Goal: Information Seeking & Learning: Learn about a topic

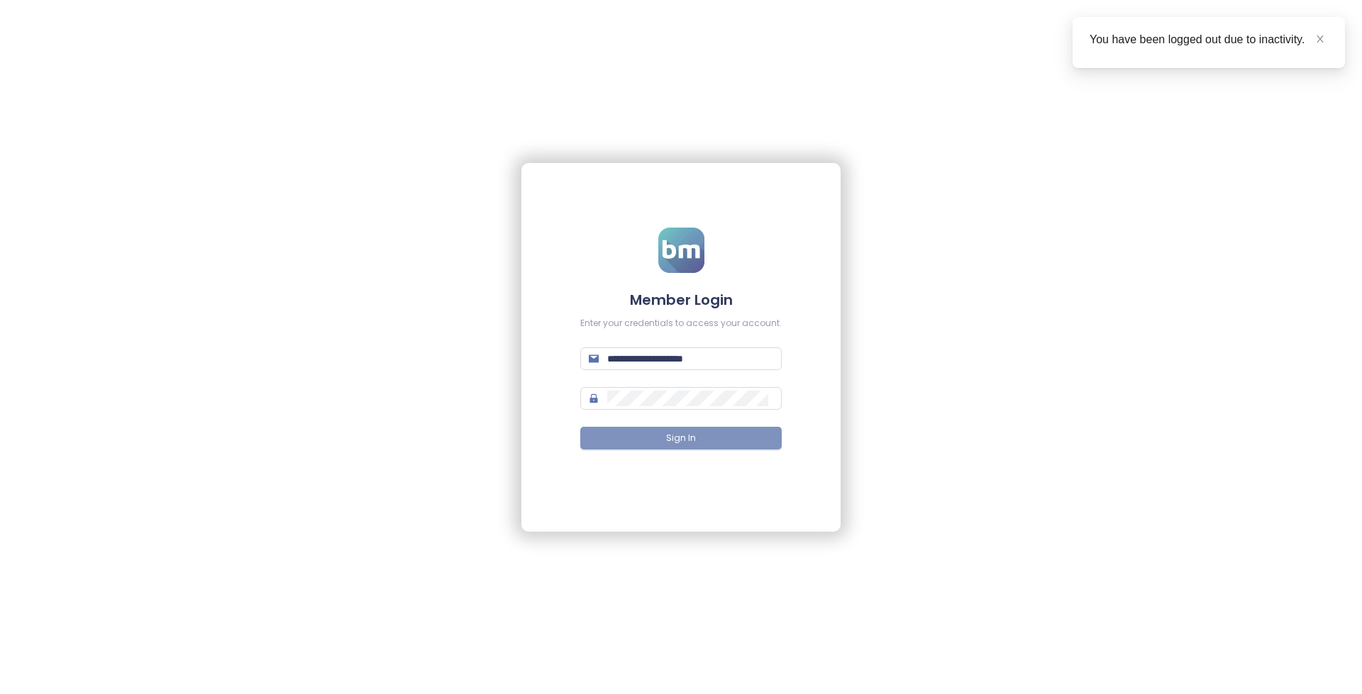
click at [697, 448] on button "Sign In" at bounding box center [680, 438] width 201 height 23
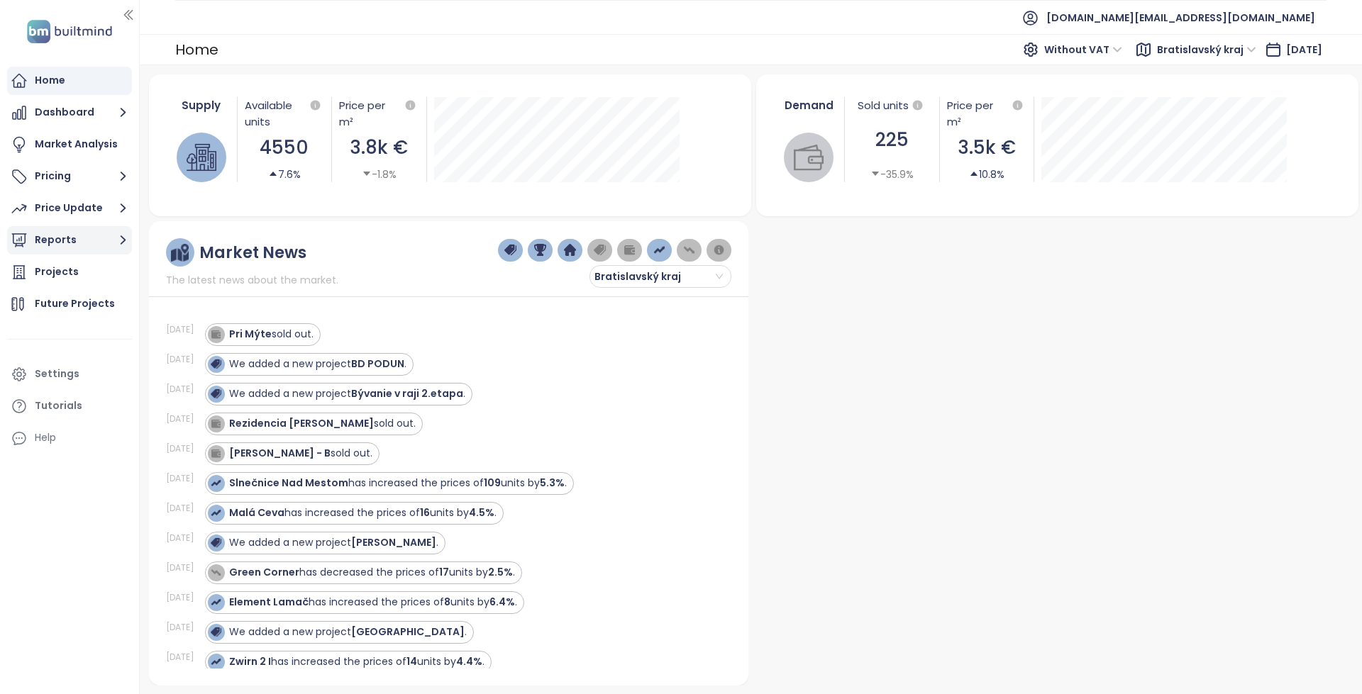
click at [89, 238] on button "Reports" at bounding box center [69, 240] width 125 height 28
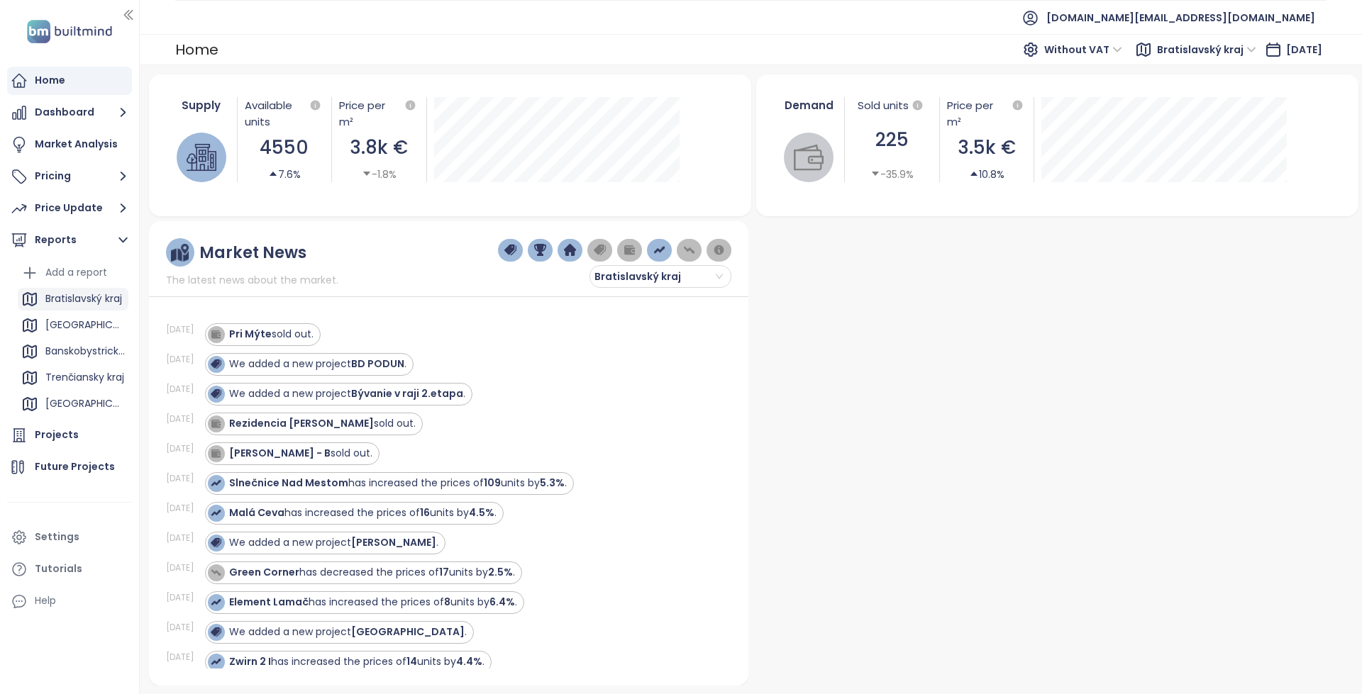
click at [76, 291] on div "Bratislavský kraj" at bounding box center [83, 299] width 77 height 18
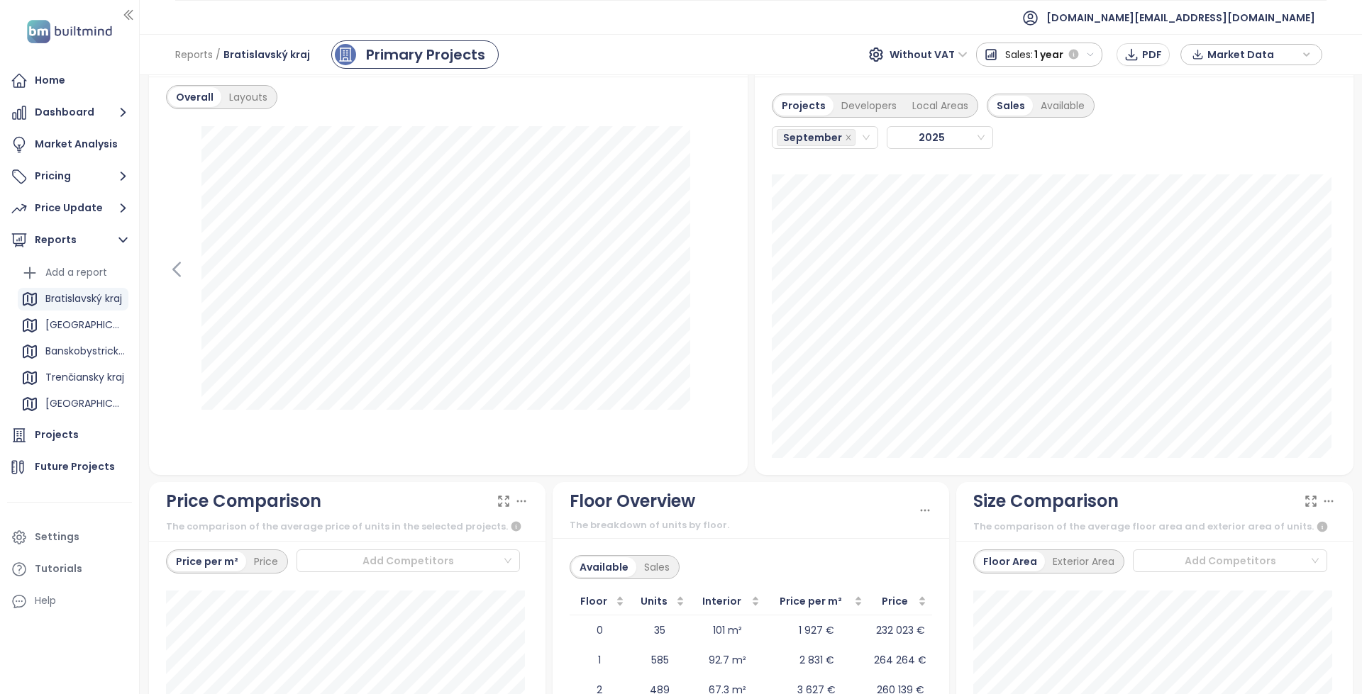
scroll to position [1206, 0]
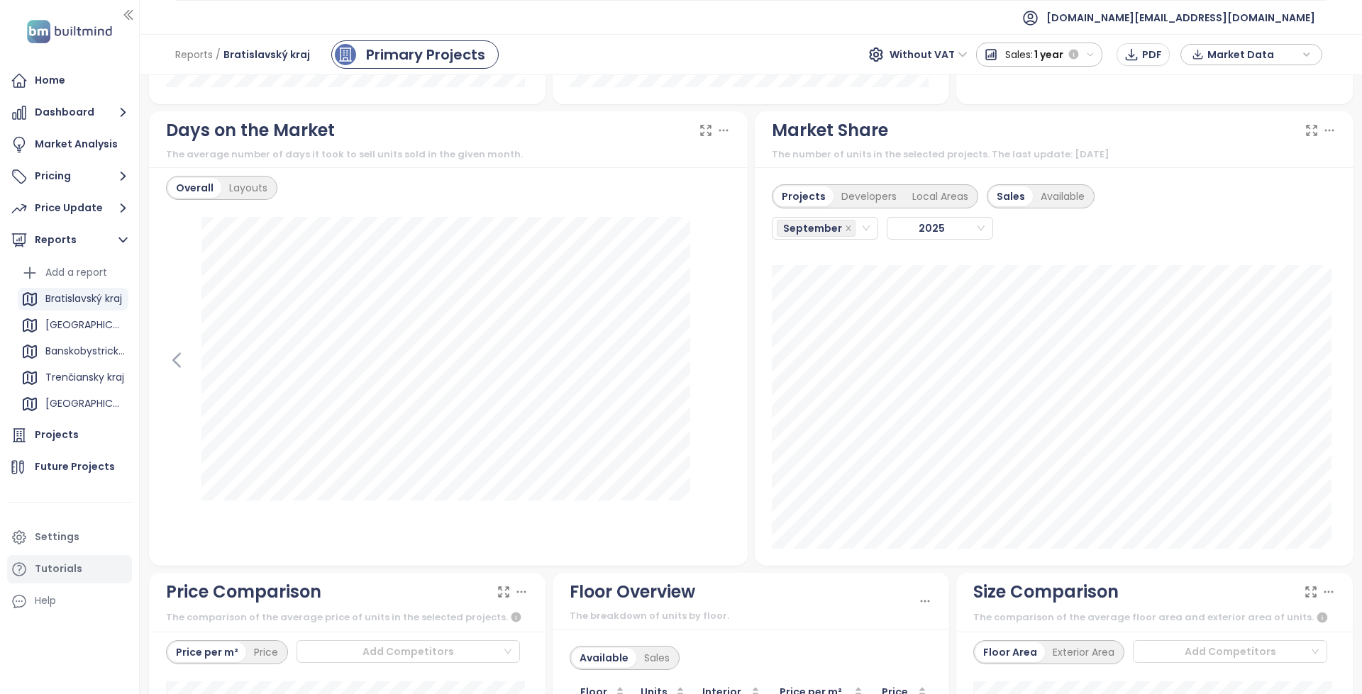
click at [71, 433] on div "Projects" at bounding box center [57, 435] width 44 height 18
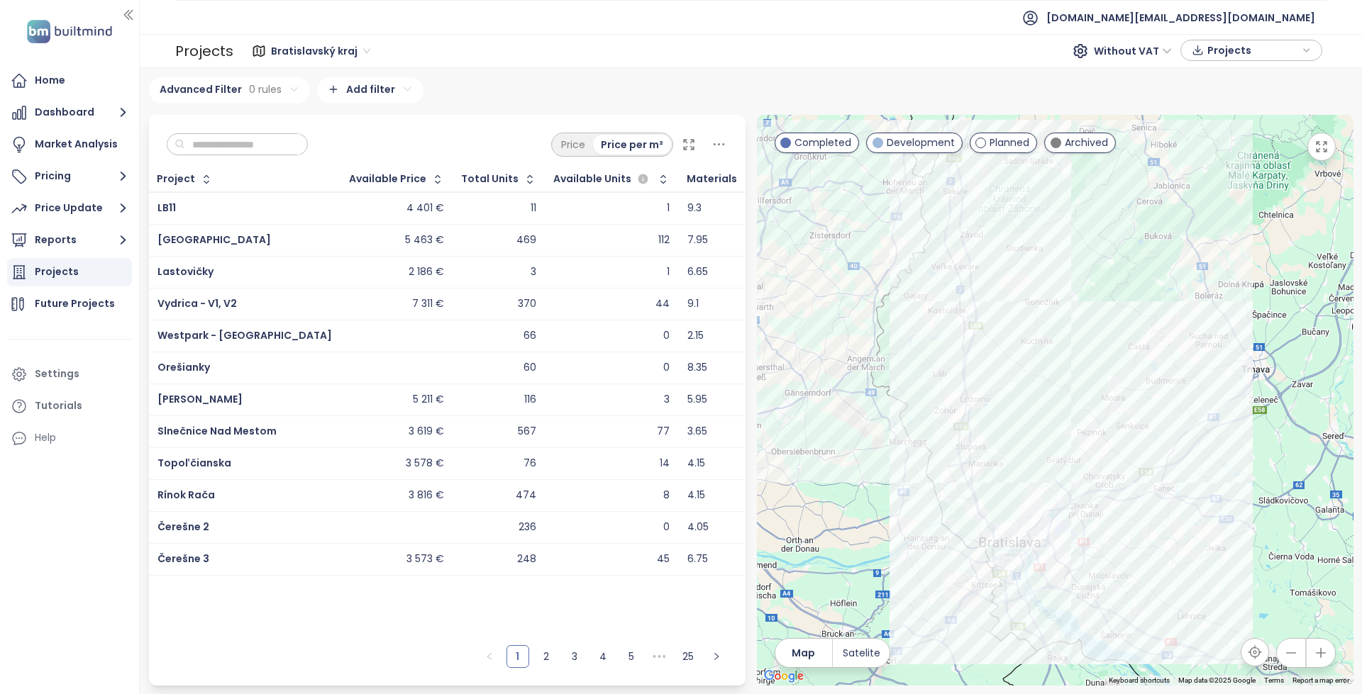
click at [220, 156] on div "Price Price per m²" at bounding box center [447, 141] width 597 height 52
click at [228, 155] on input "text" at bounding box center [242, 144] width 115 height 21
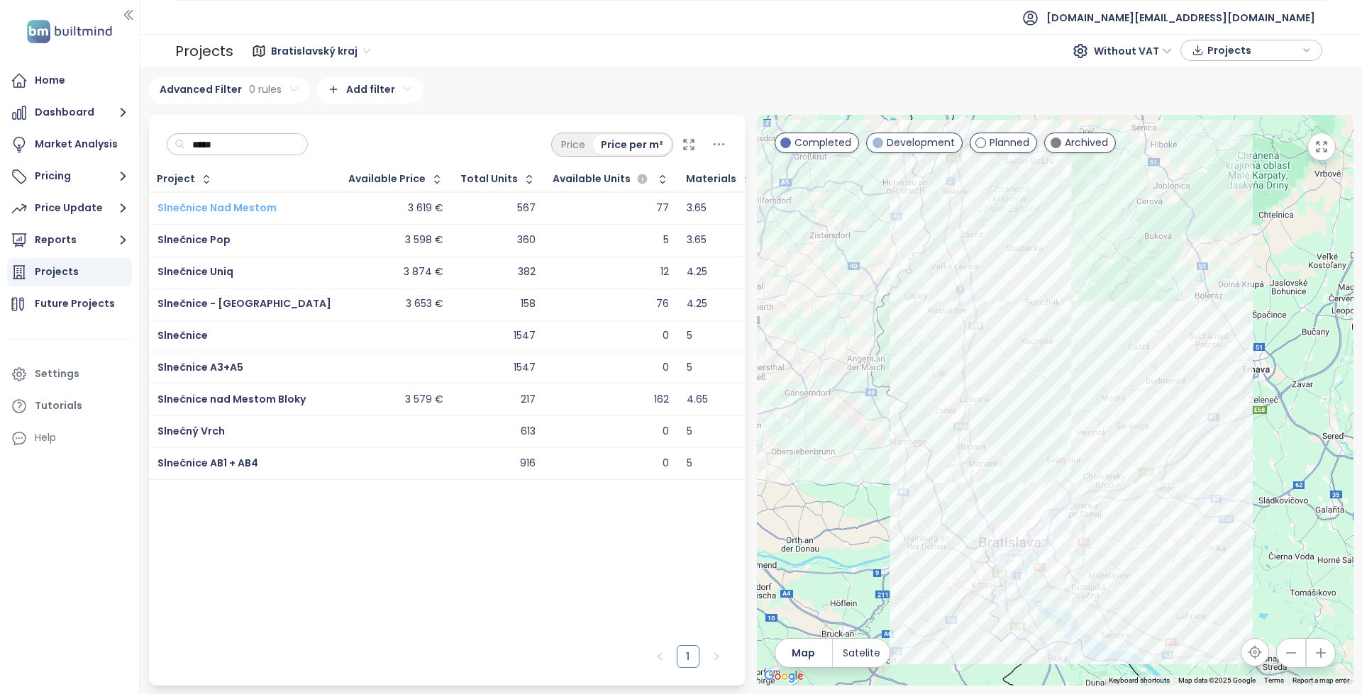
click at [255, 207] on span "Slnečnice Nad Mestom" at bounding box center [216, 208] width 119 height 14
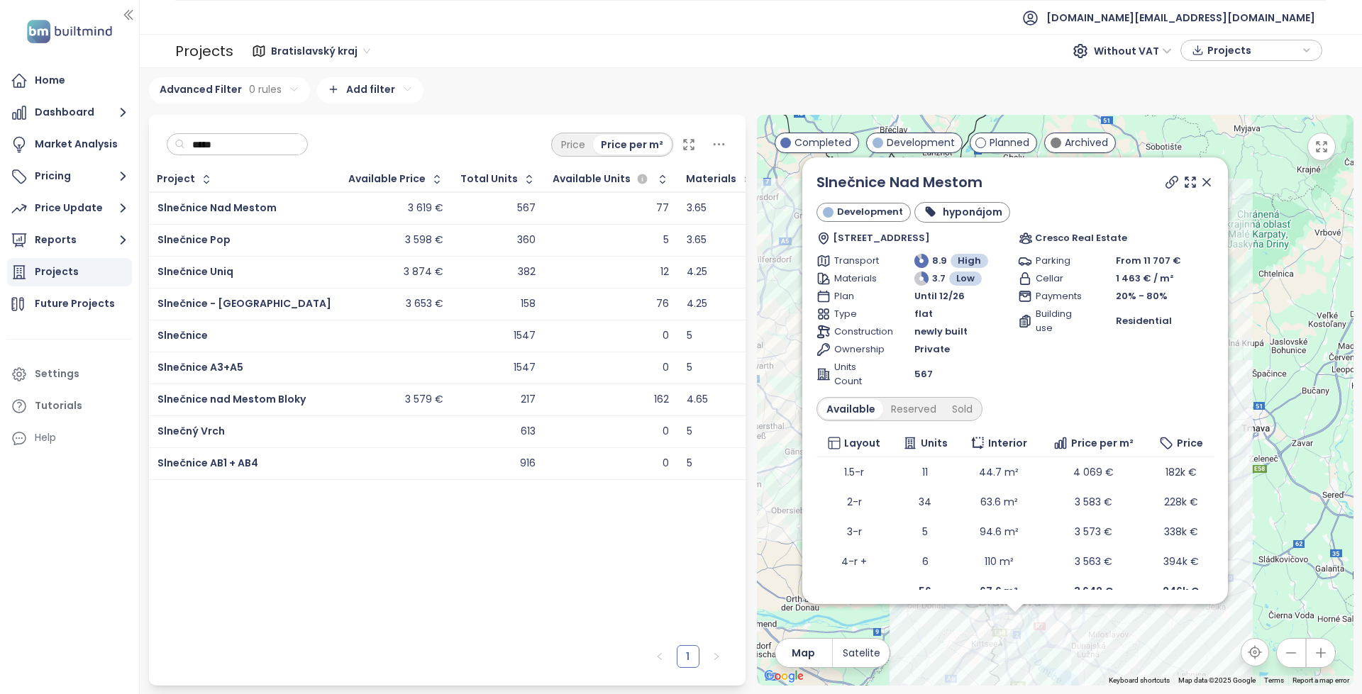
click at [273, 149] on input "*****" at bounding box center [242, 144] width 115 height 21
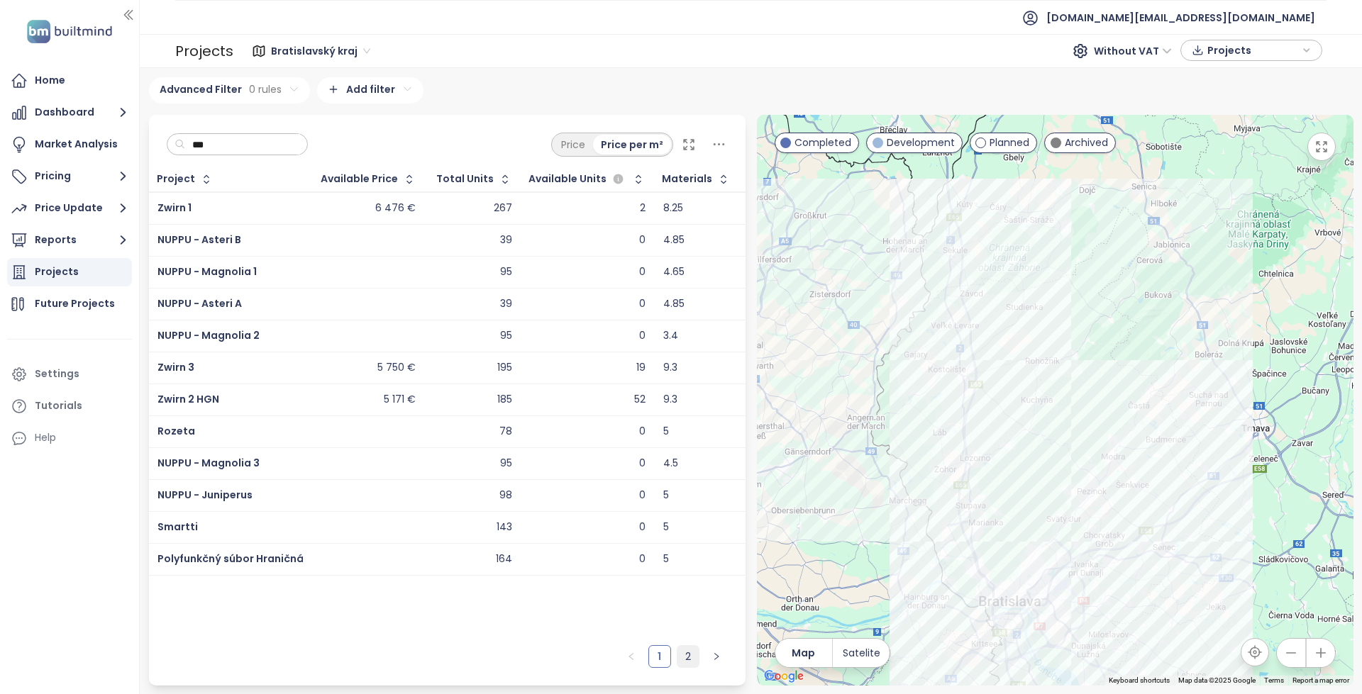
type input "***"
click at [682, 663] on link "2" at bounding box center [687, 656] width 21 height 21
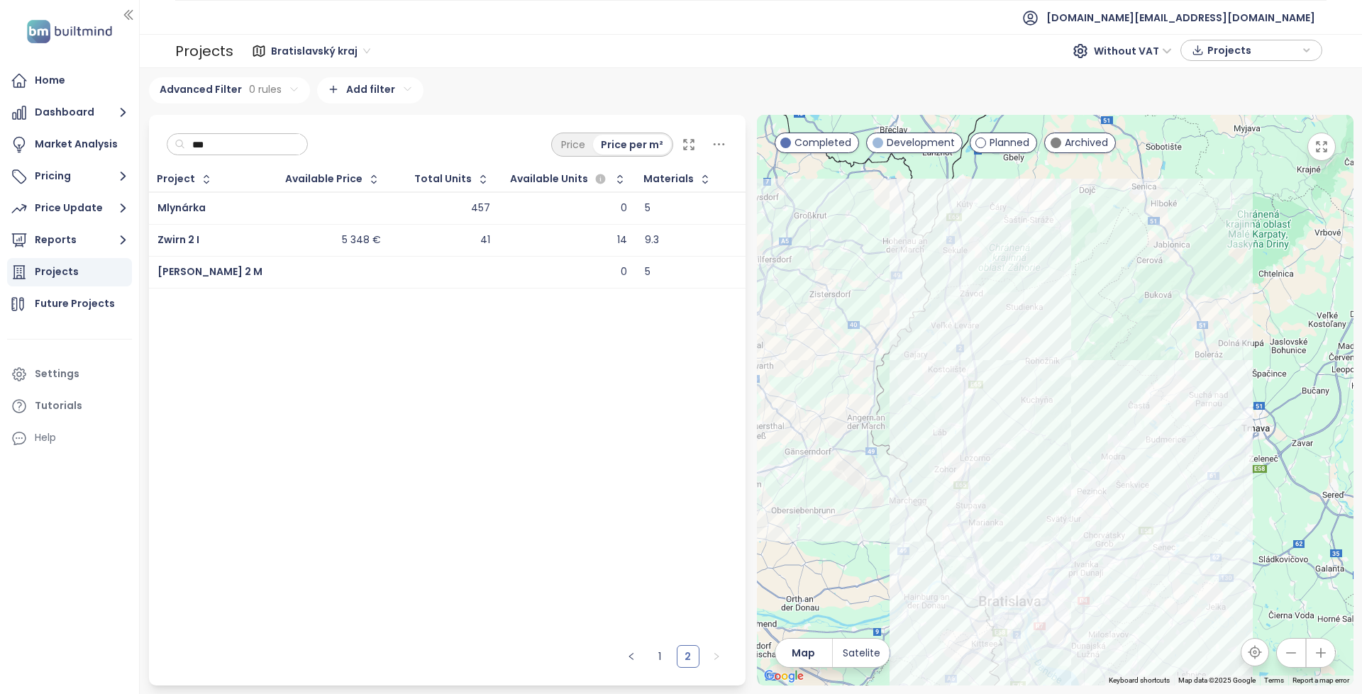
click at [672, 660] on ul "1 2" at bounding box center [673, 662] width 143 height 48
click at [670, 662] on link "1" at bounding box center [659, 656] width 21 height 21
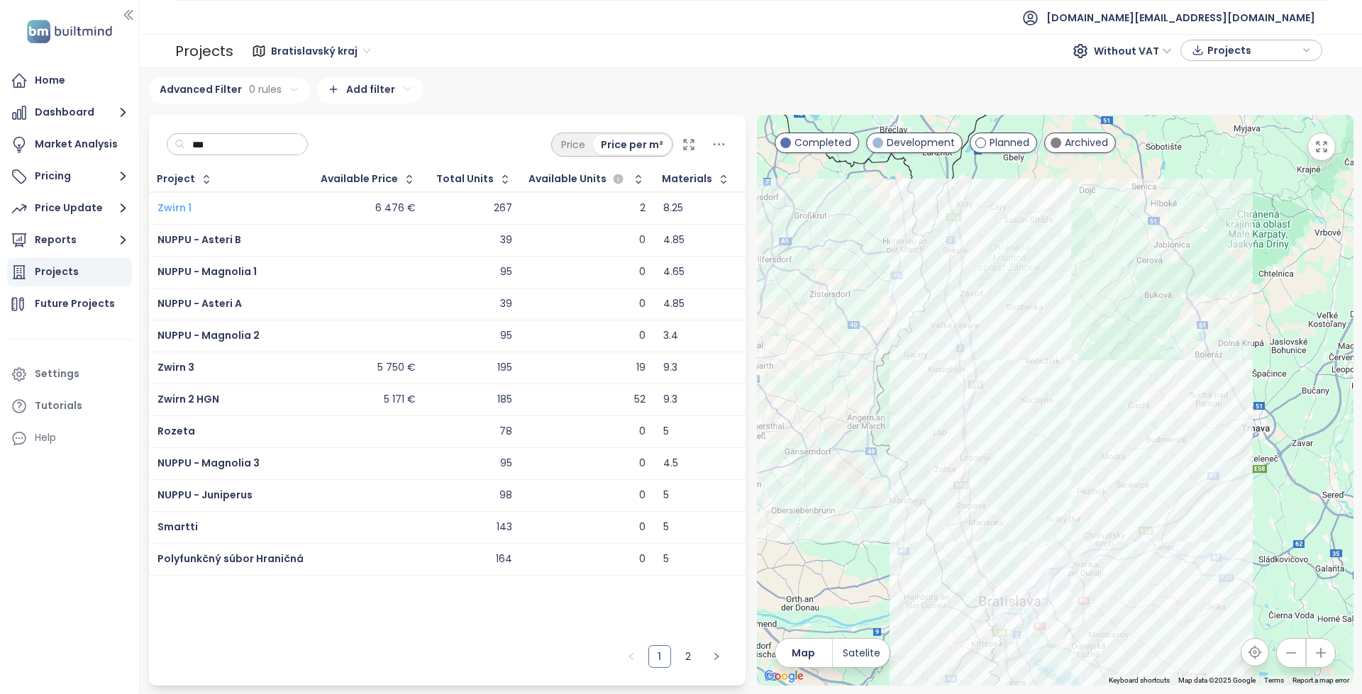
click at [174, 211] on span "Zwirn 1" at bounding box center [174, 208] width 34 height 14
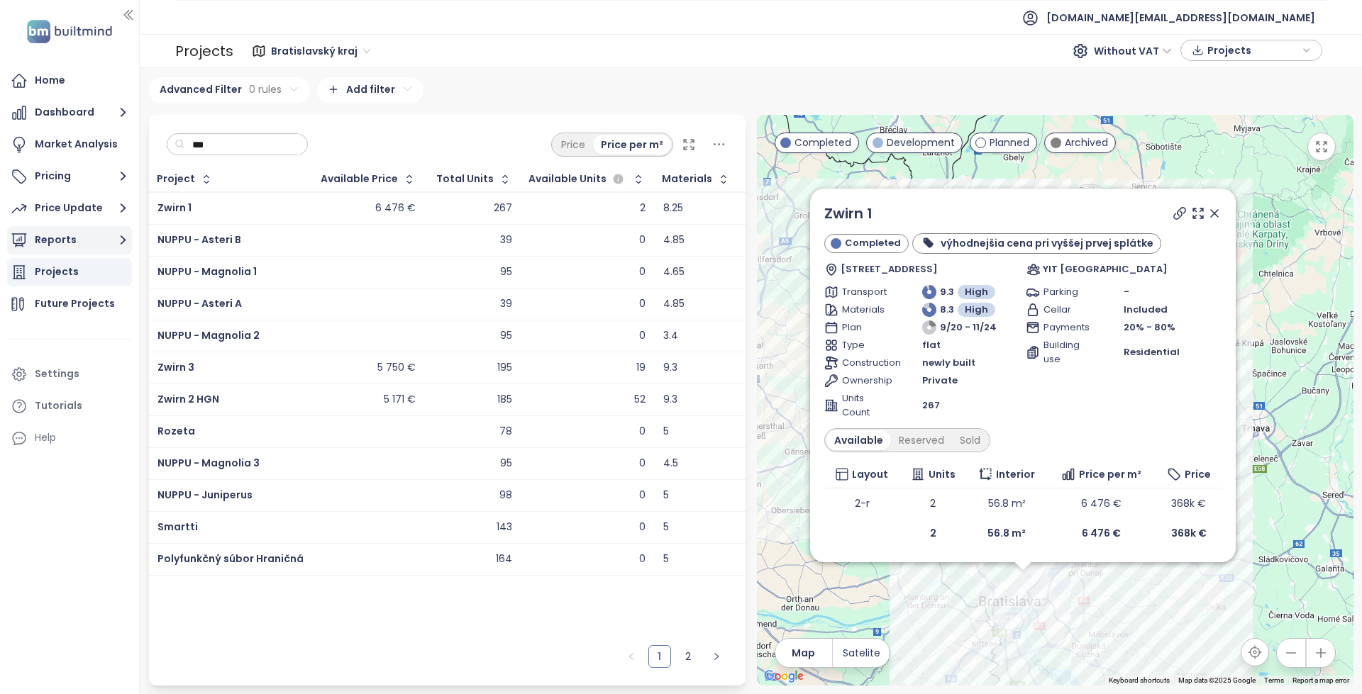
click at [94, 250] on button "Reports" at bounding box center [69, 240] width 125 height 28
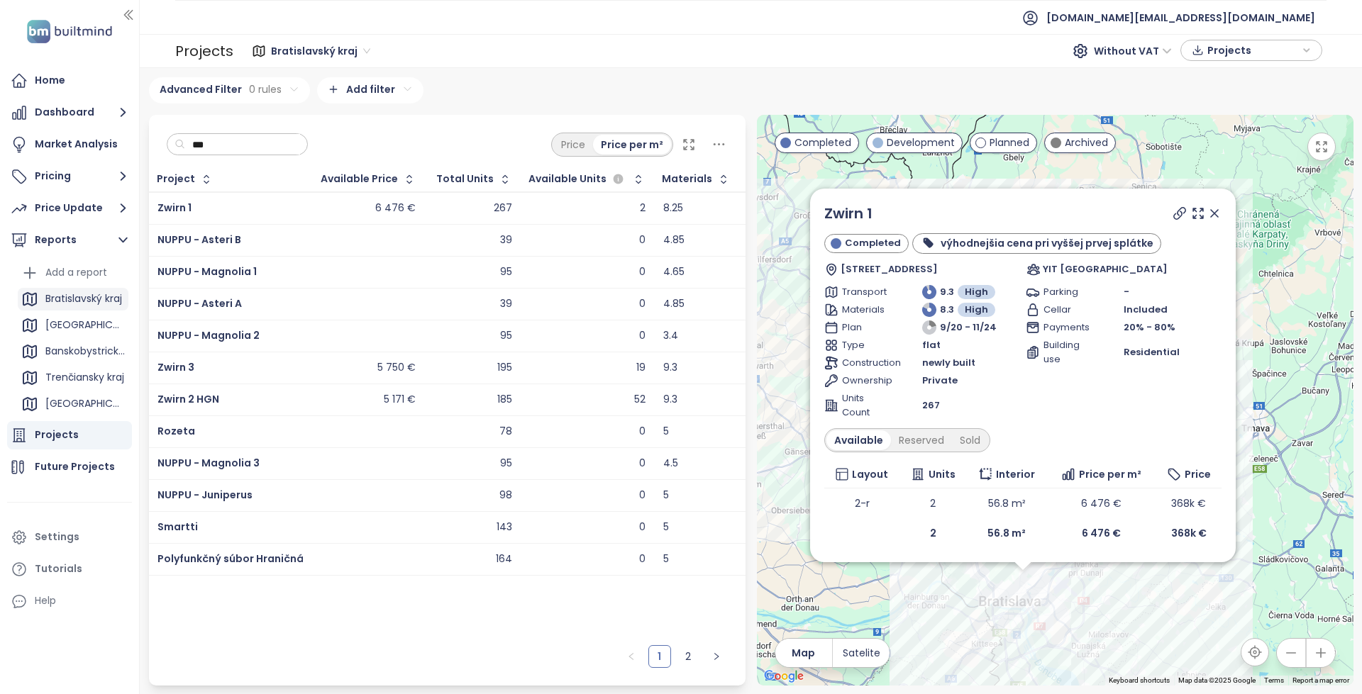
drag, startPoint x: 97, startPoint y: 296, endPoint x: 115, endPoint y: 298, distance: 17.9
click at [97, 296] on div "Bratislavský kraj" at bounding box center [83, 299] width 77 height 18
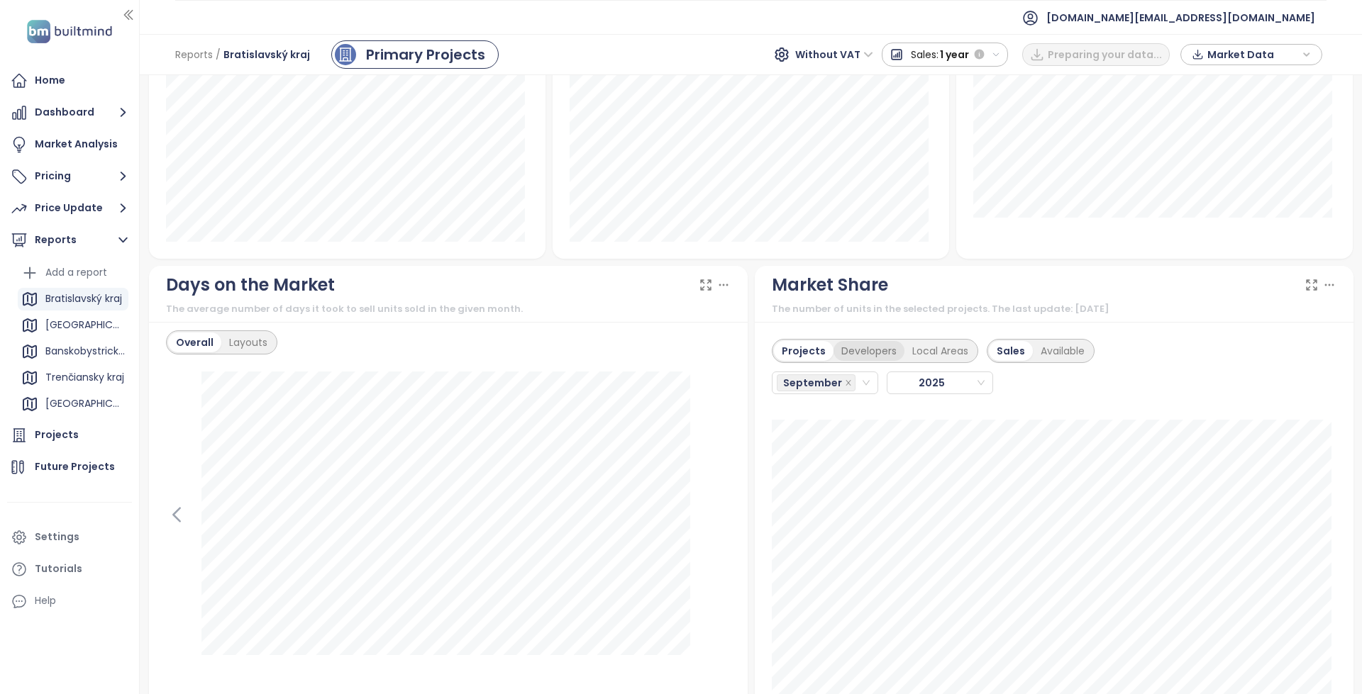
scroll to position [1040, 0]
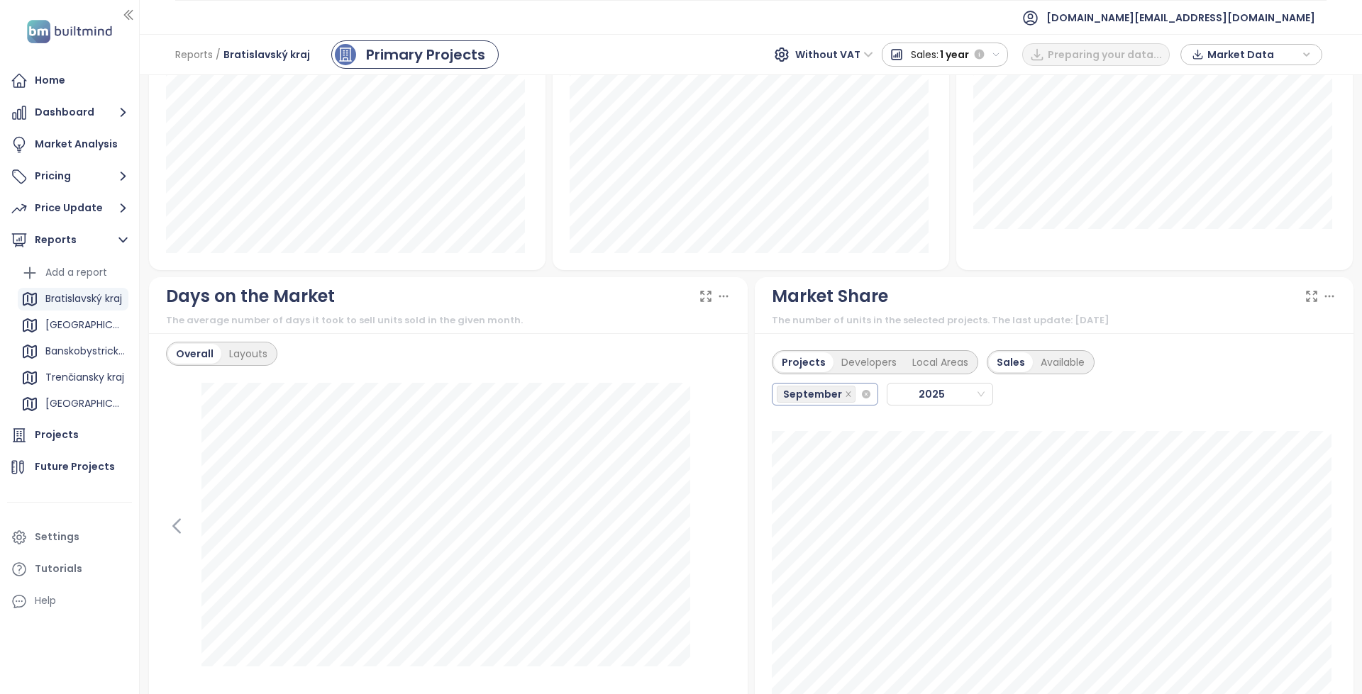
click at [854, 398] on div "September" at bounding box center [819, 394] width 84 height 20
click at [826, 559] on div "August" at bounding box center [818, 559] width 83 height 16
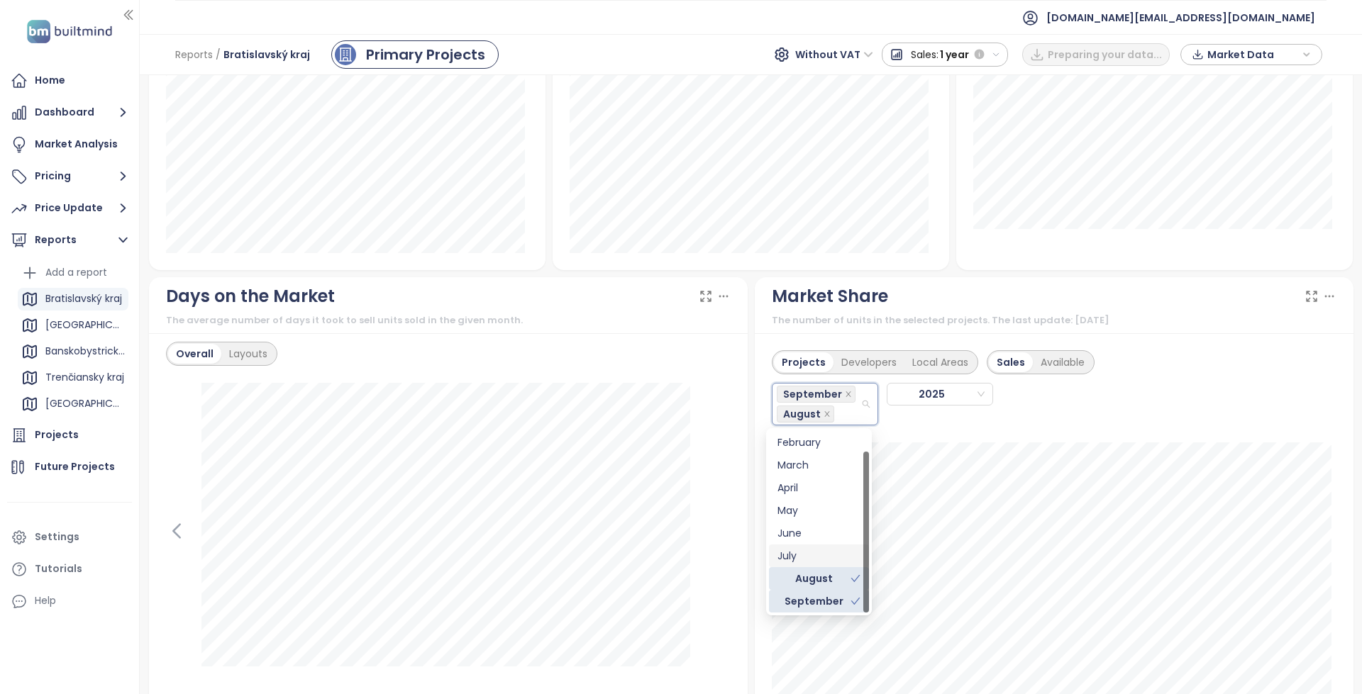
click at [819, 563] on div "July" at bounding box center [818, 556] width 83 height 16
click at [987, 432] on div "September August [DATE]" at bounding box center [933, 410] width 323 height 71
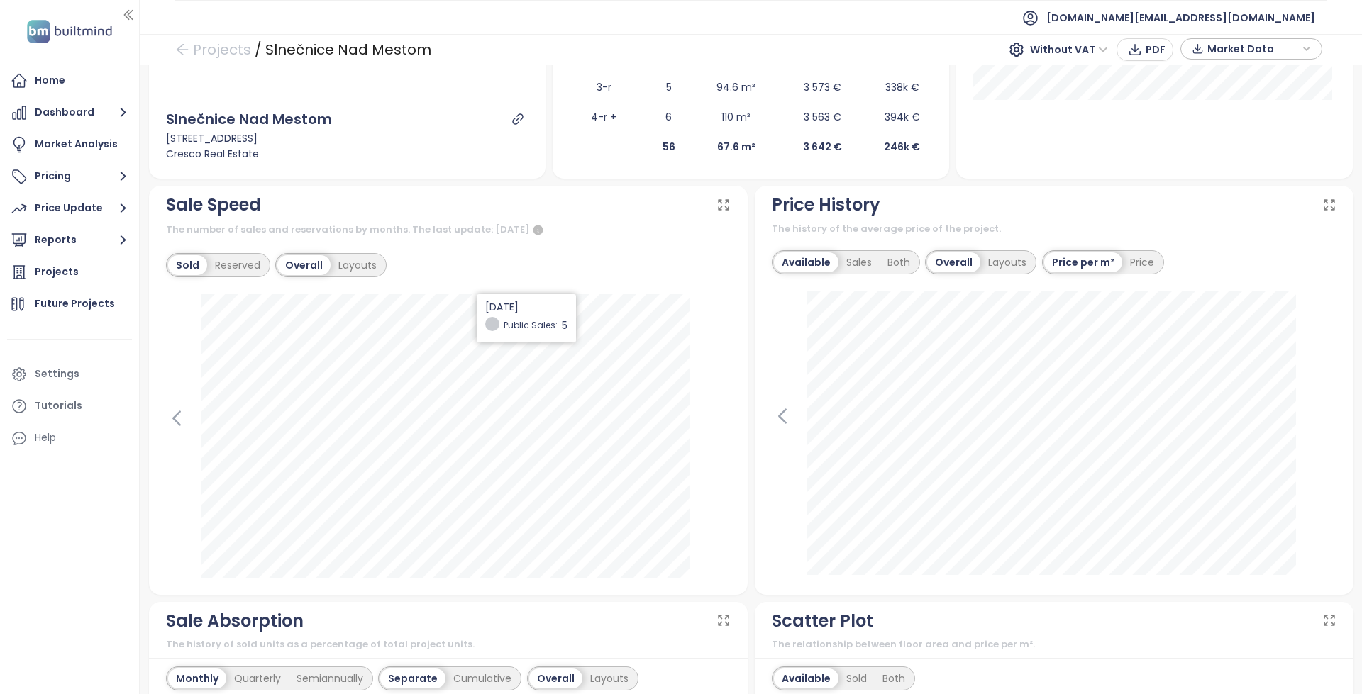
scroll to position [426, 0]
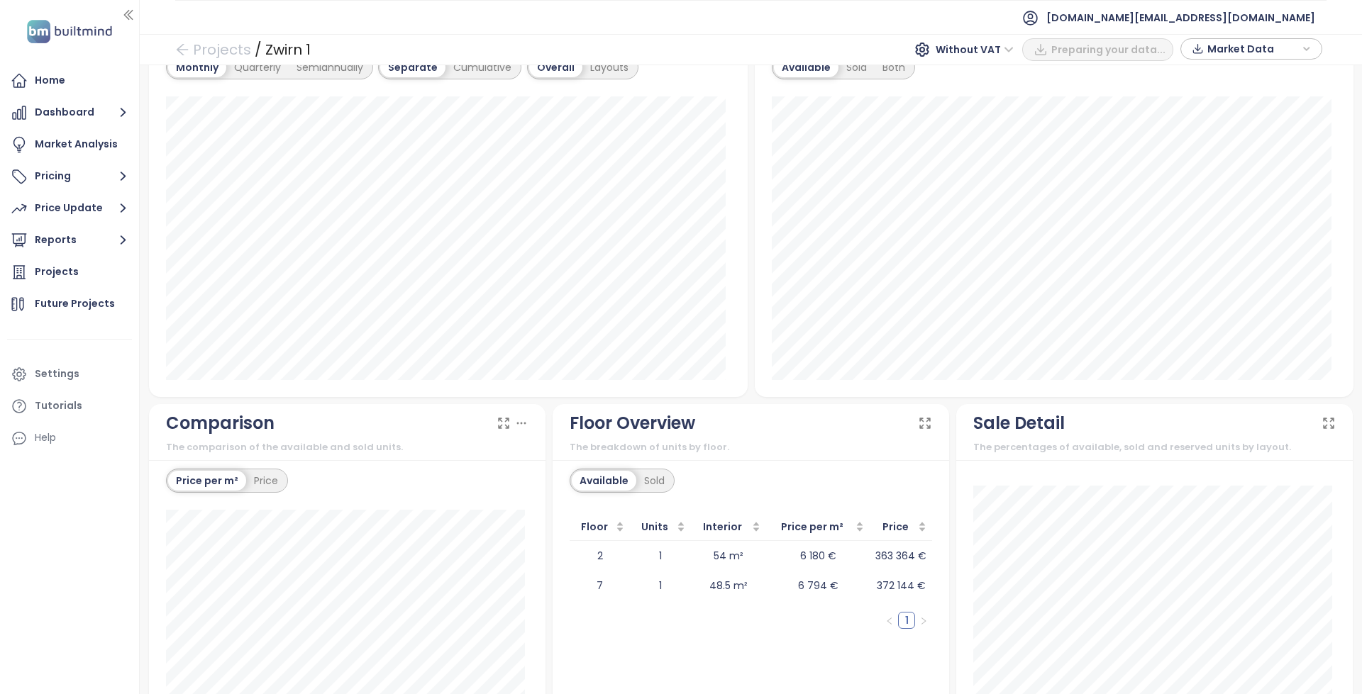
scroll to position [1051, 0]
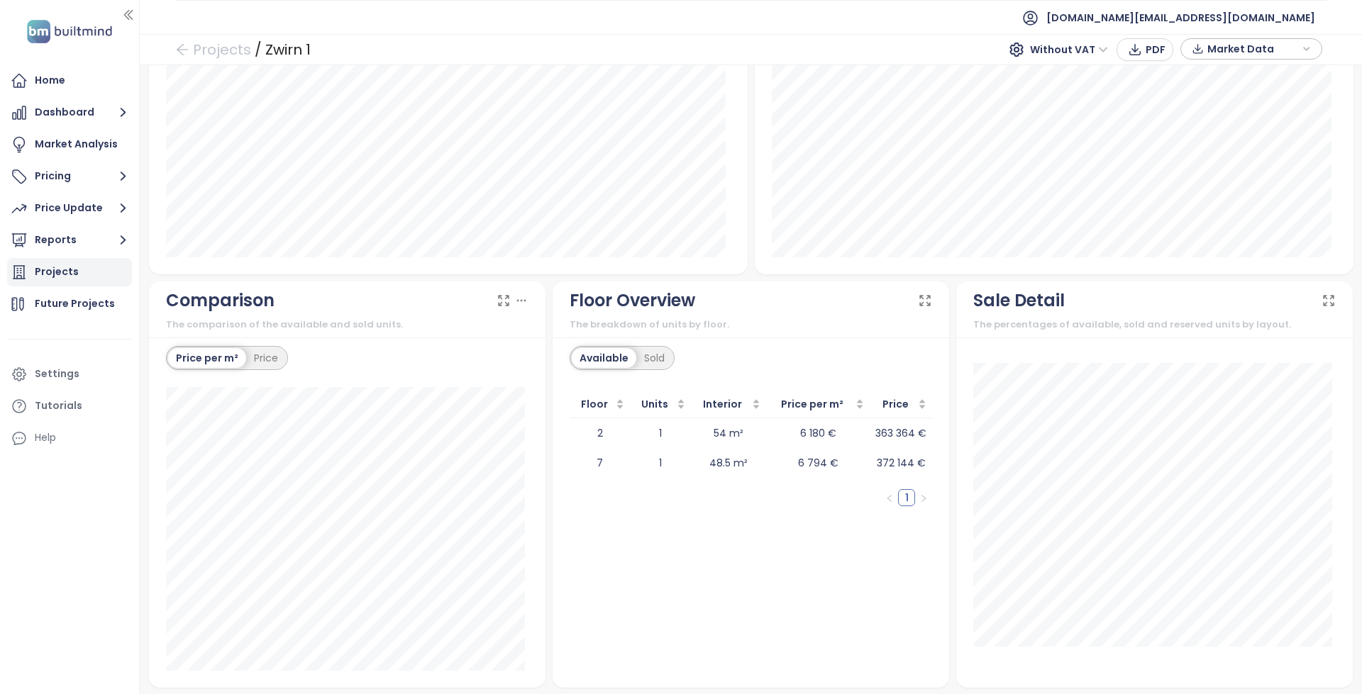
click at [73, 277] on div "Projects" at bounding box center [57, 272] width 44 height 18
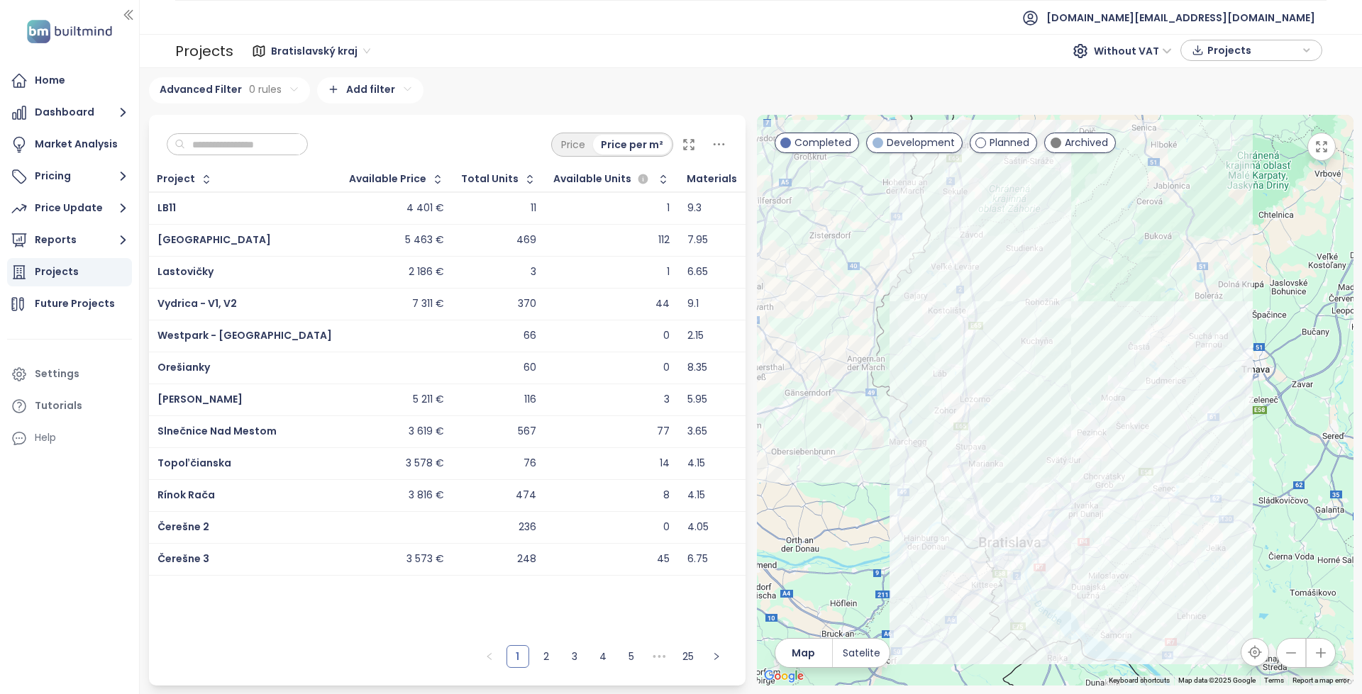
click at [221, 147] on input "text" at bounding box center [242, 144] width 115 height 21
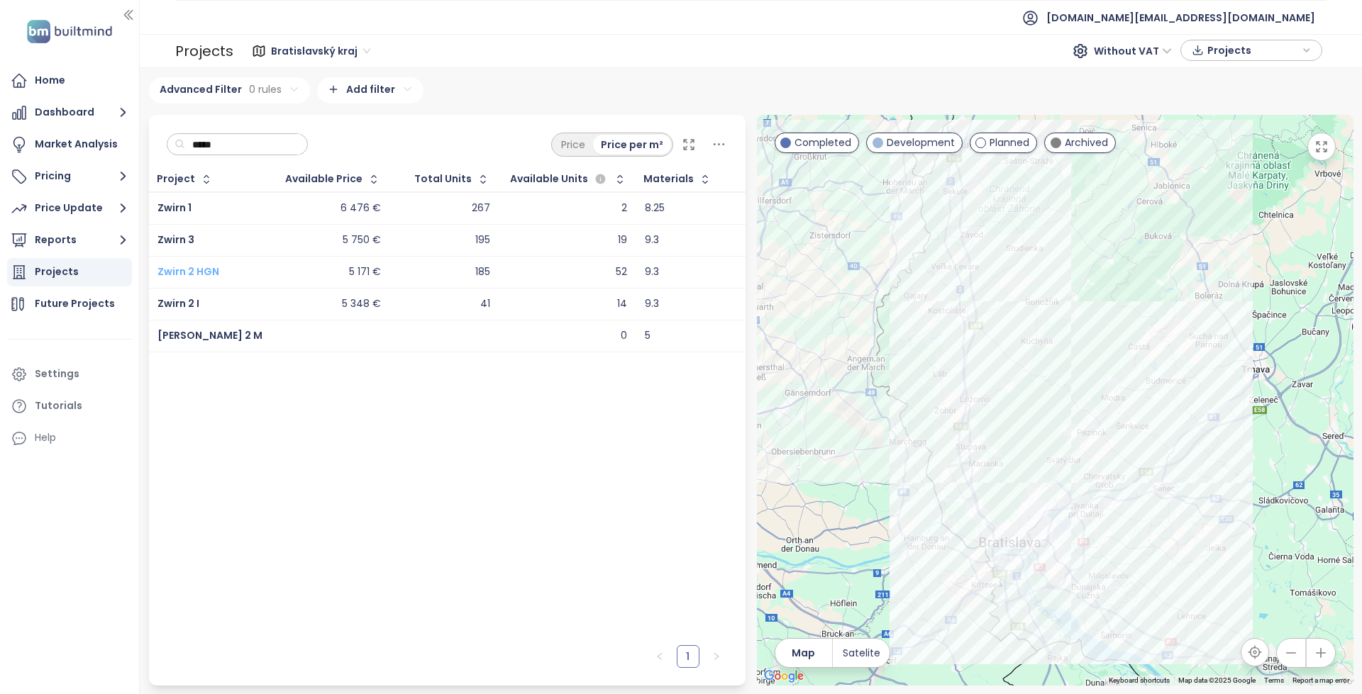
type input "*****"
click at [195, 271] on span "Zwirn 2 HGN" at bounding box center [188, 272] width 62 height 14
